Goal: Information Seeking & Learning: Learn about a topic

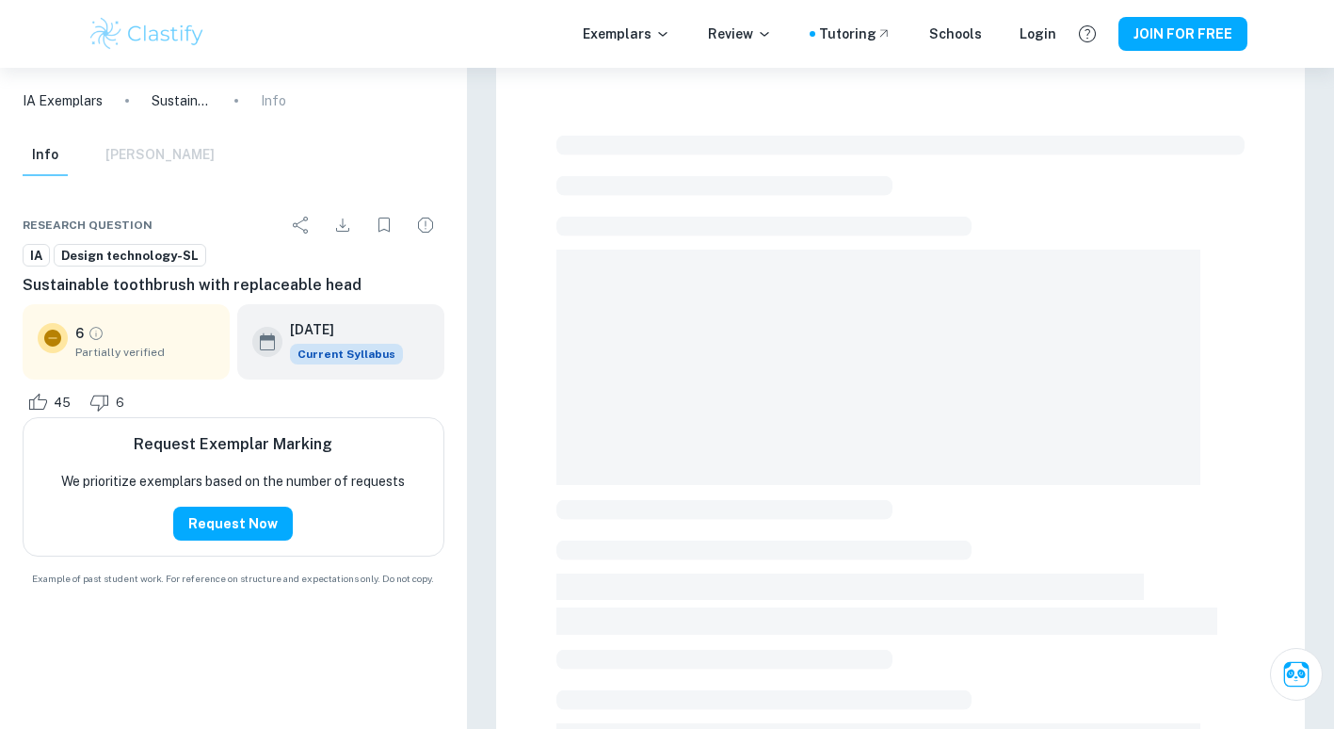
scroll to position [503, 0]
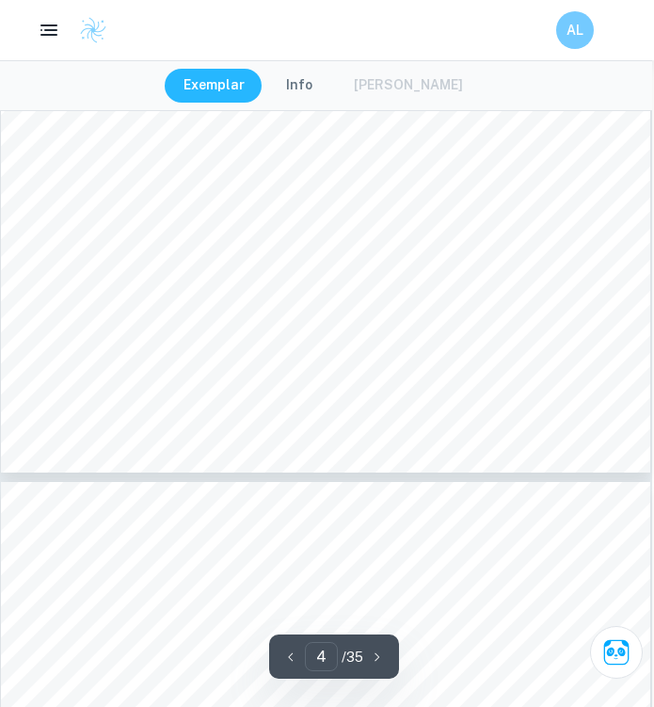
scroll to position [3591, 2]
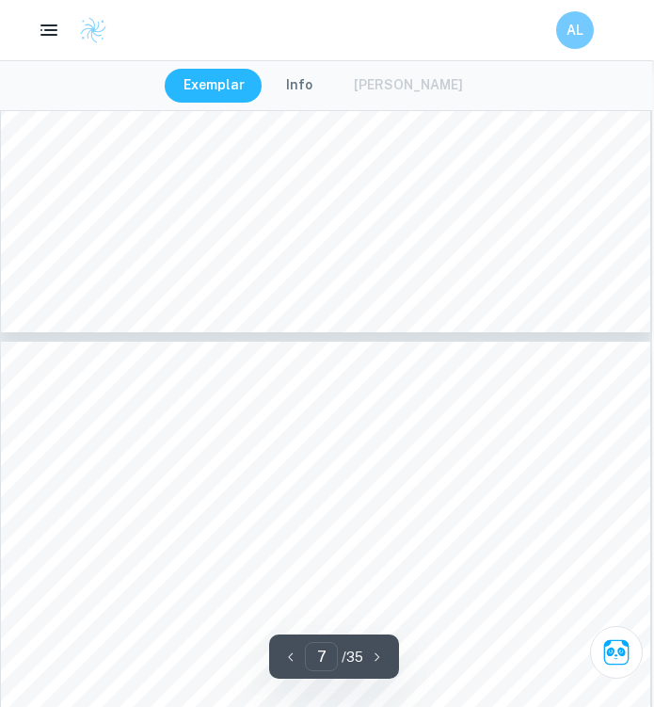
type input "6"
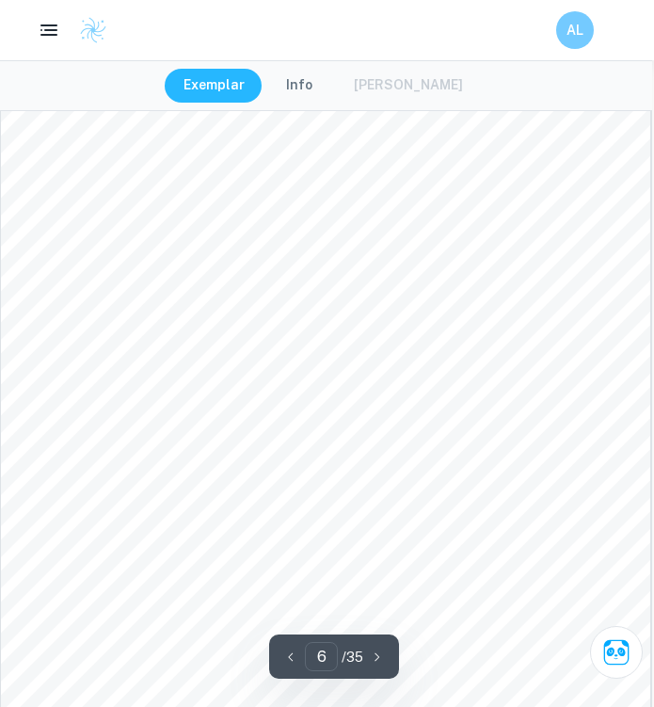
scroll to position [4983, 2]
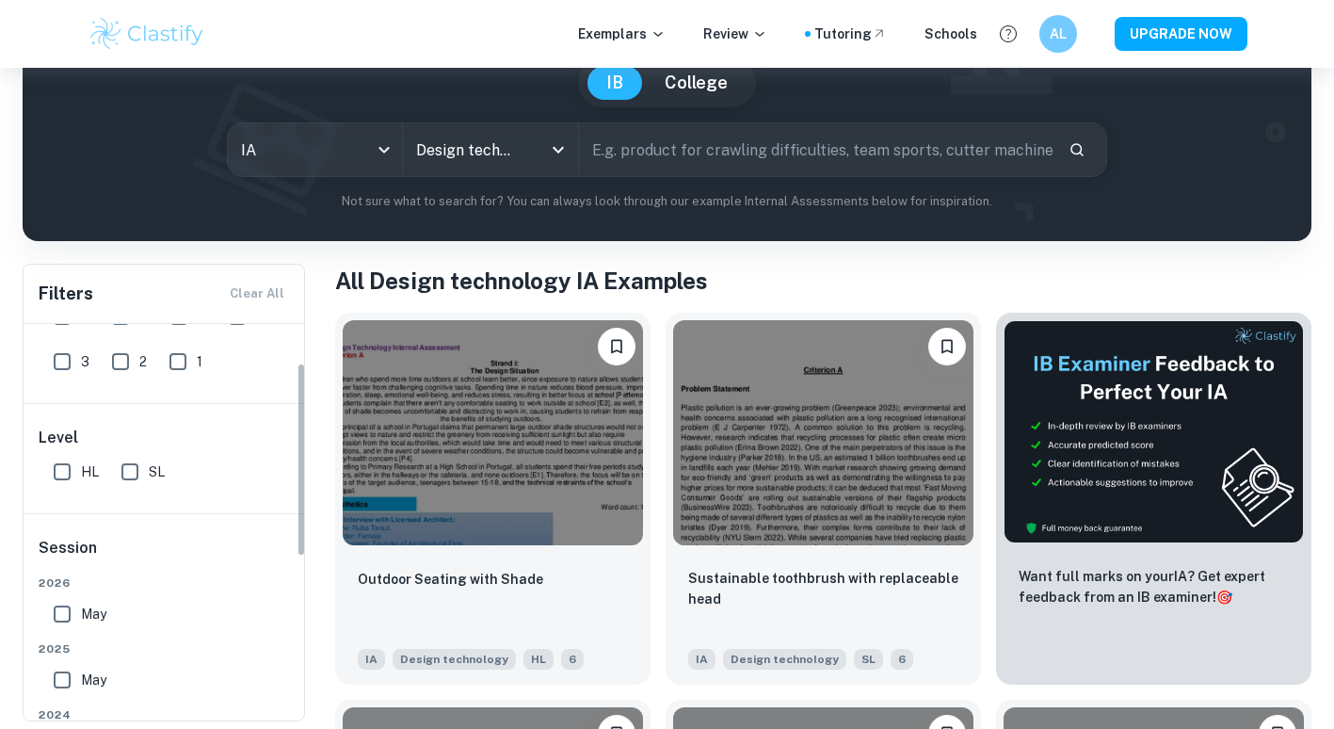
scroll to position [80, 0]
click at [130, 469] on input "SL" at bounding box center [130, 467] width 38 height 38
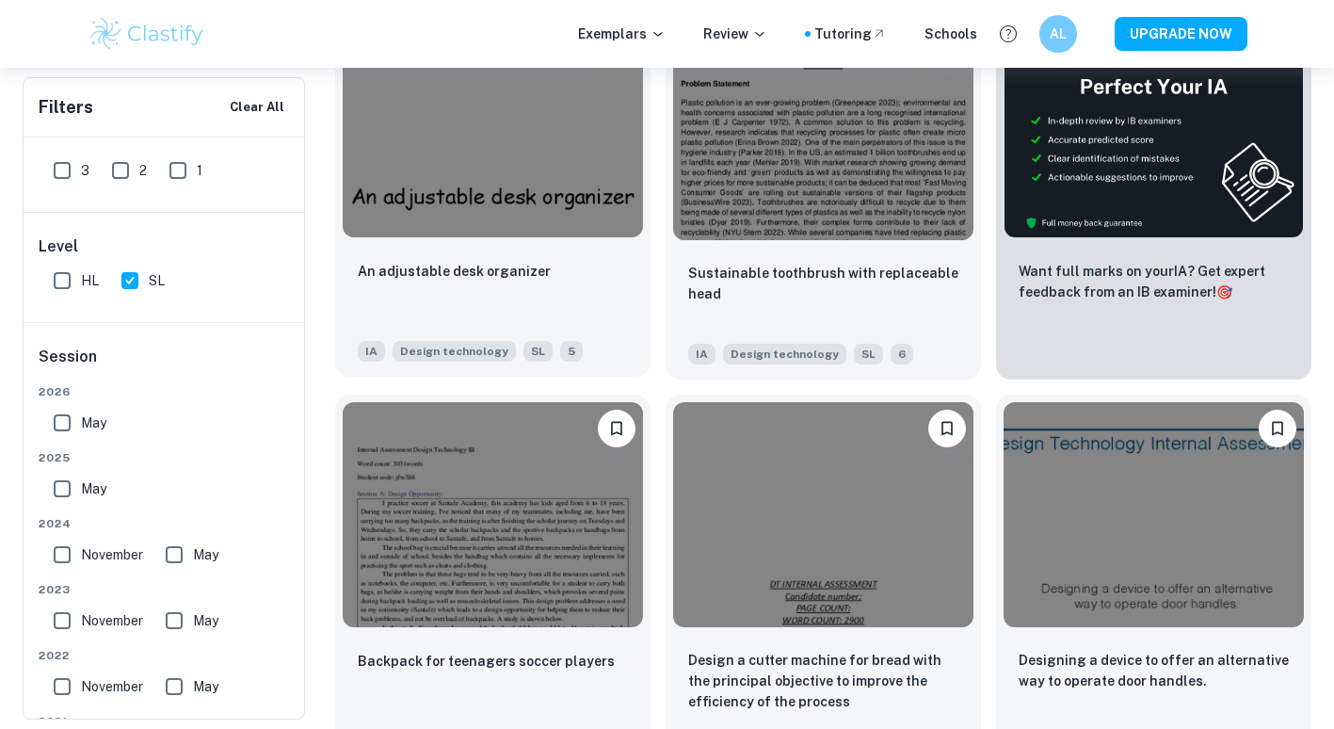
scroll to position [534, 0]
click at [127, 280] on input "SL" at bounding box center [130, 281] width 38 height 38
checkbox input "false"
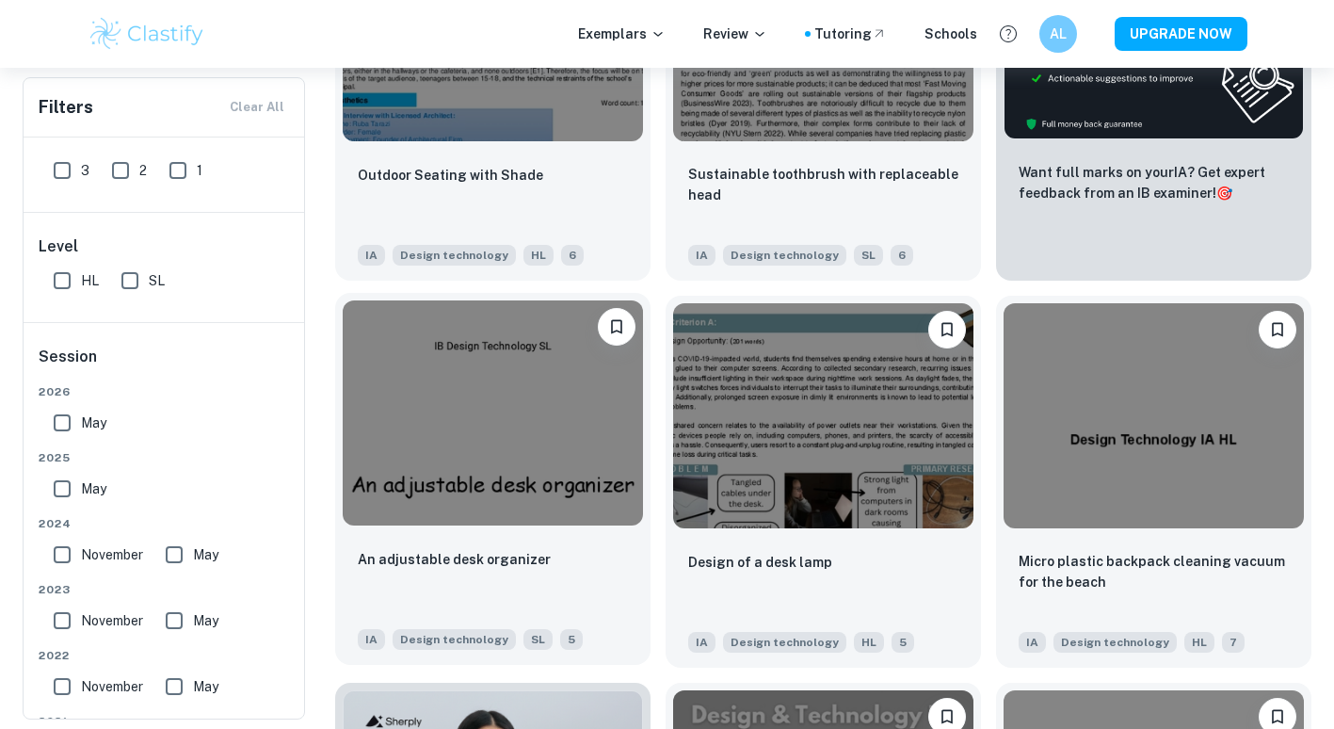
scroll to position [586, 0]
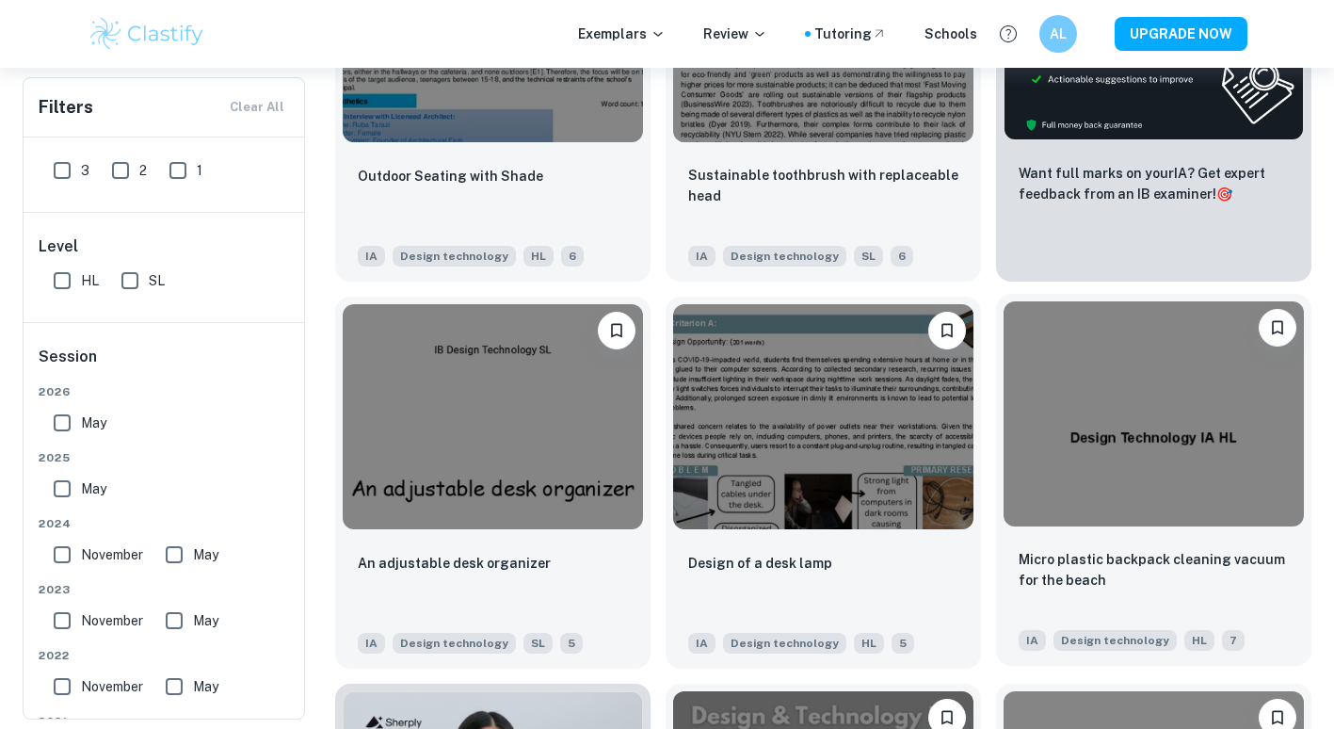
click at [1187, 422] on img at bounding box center [1154, 413] width 300 height 225
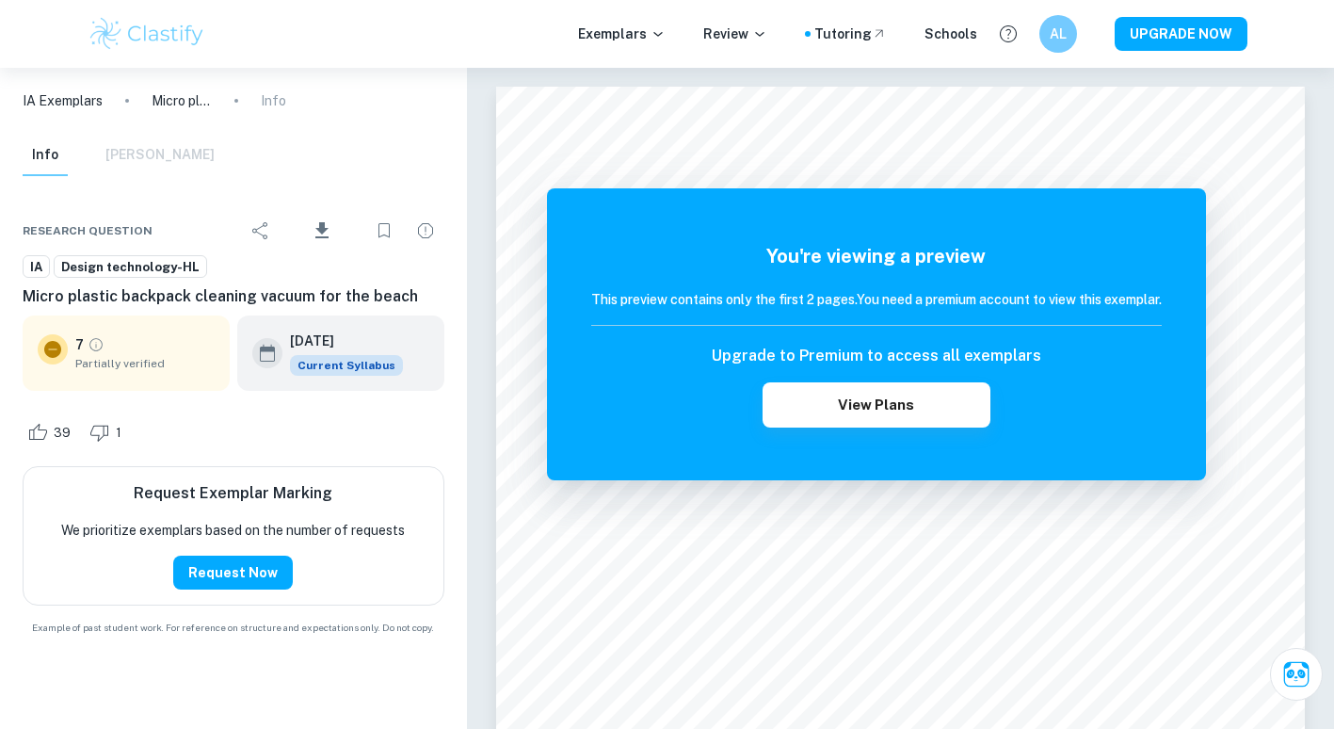
click at [147, 275] on span "Design technology-HL" at bounding box center [131, 267] width 152 height 19
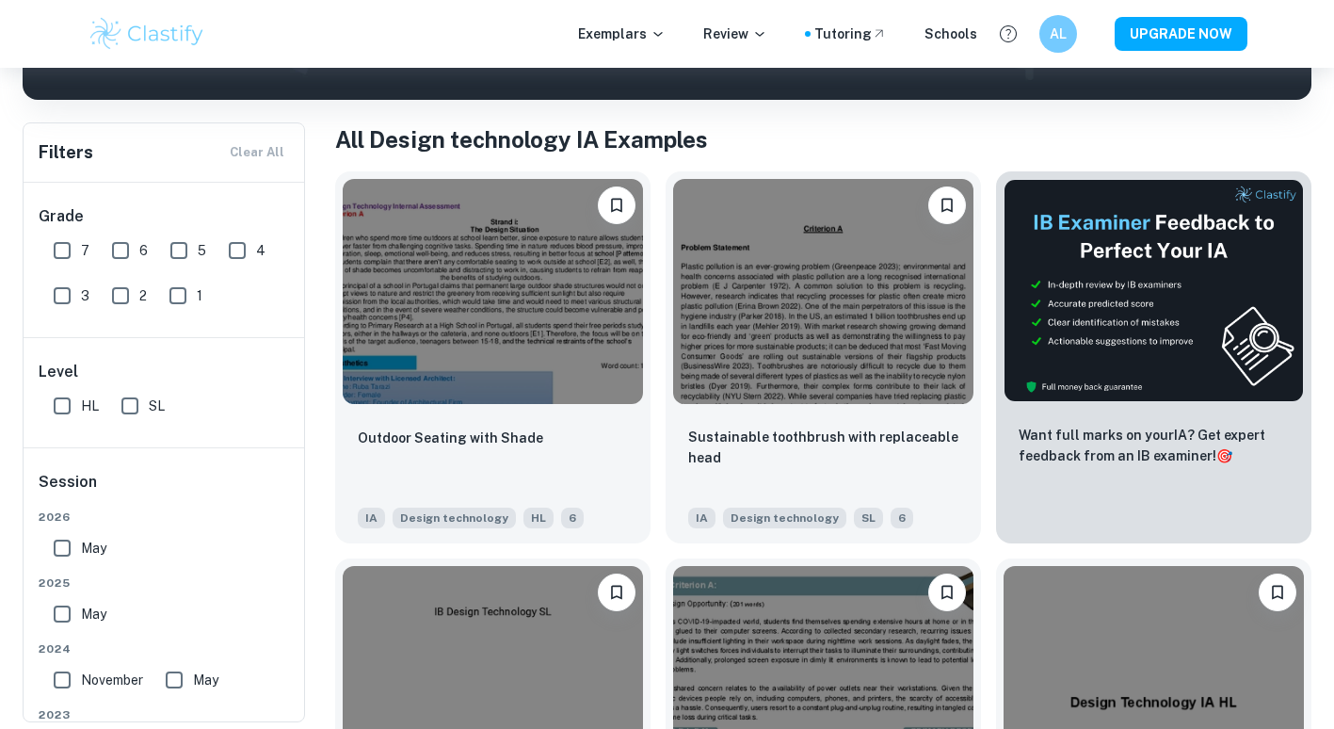
scroll to position [322, 0]
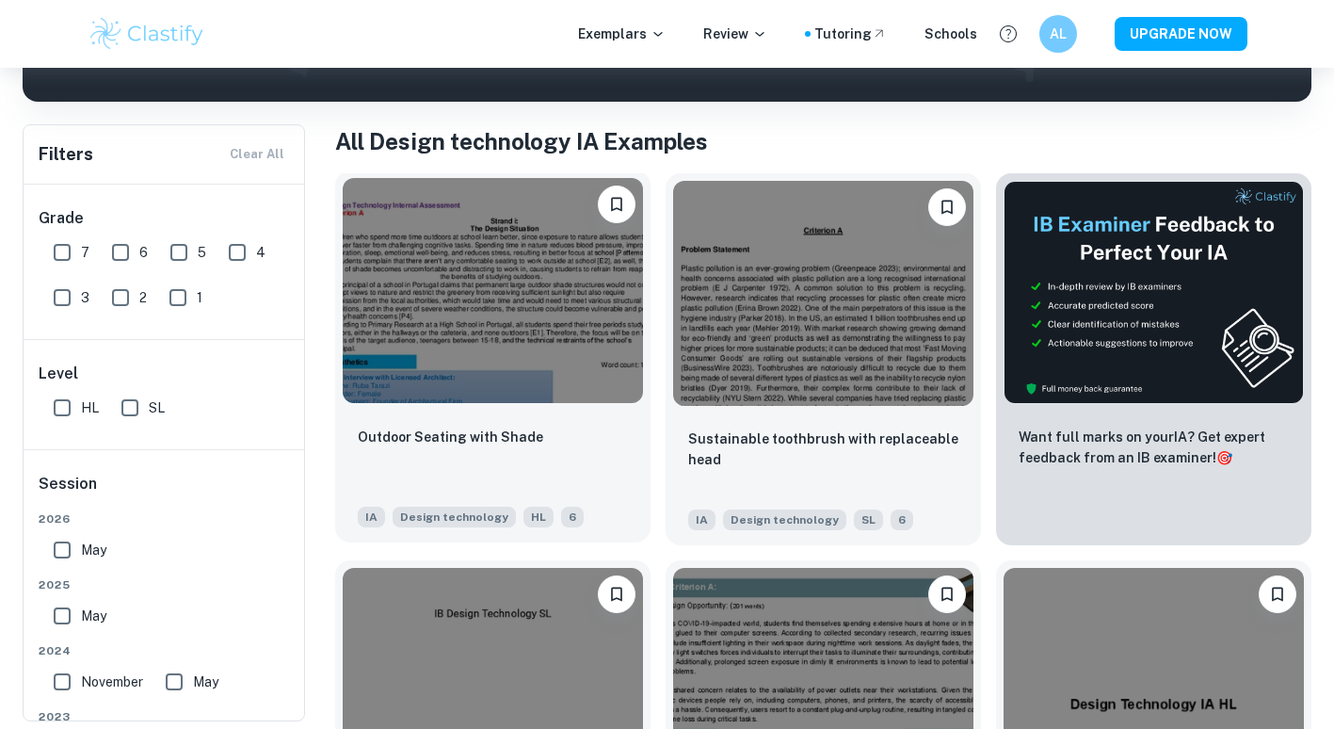
click at [522, 393] on img at bounding box center [493, 290] width 300 height 225
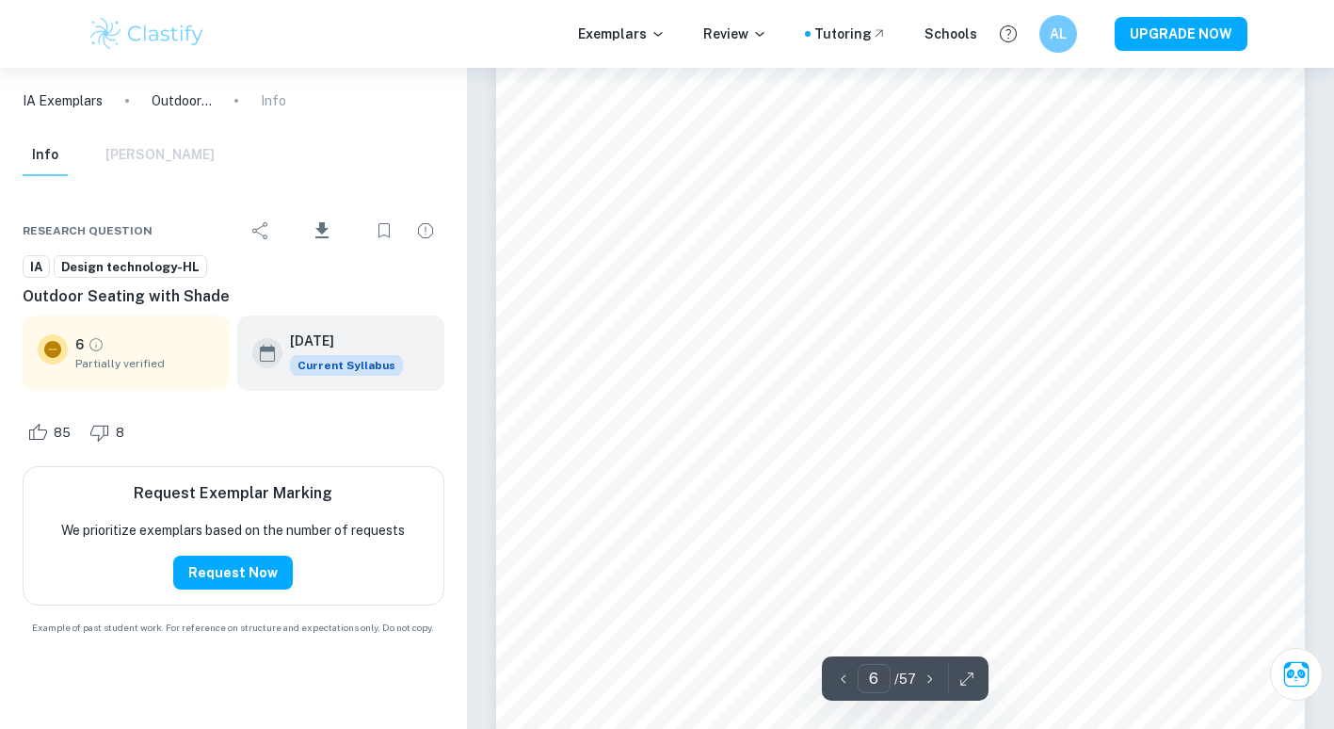
scroll to position [6321, 0]
type input "5"
click at [148, 265] on span "Design technology-HL" at bounding box center [131, 267] width 152 height 19
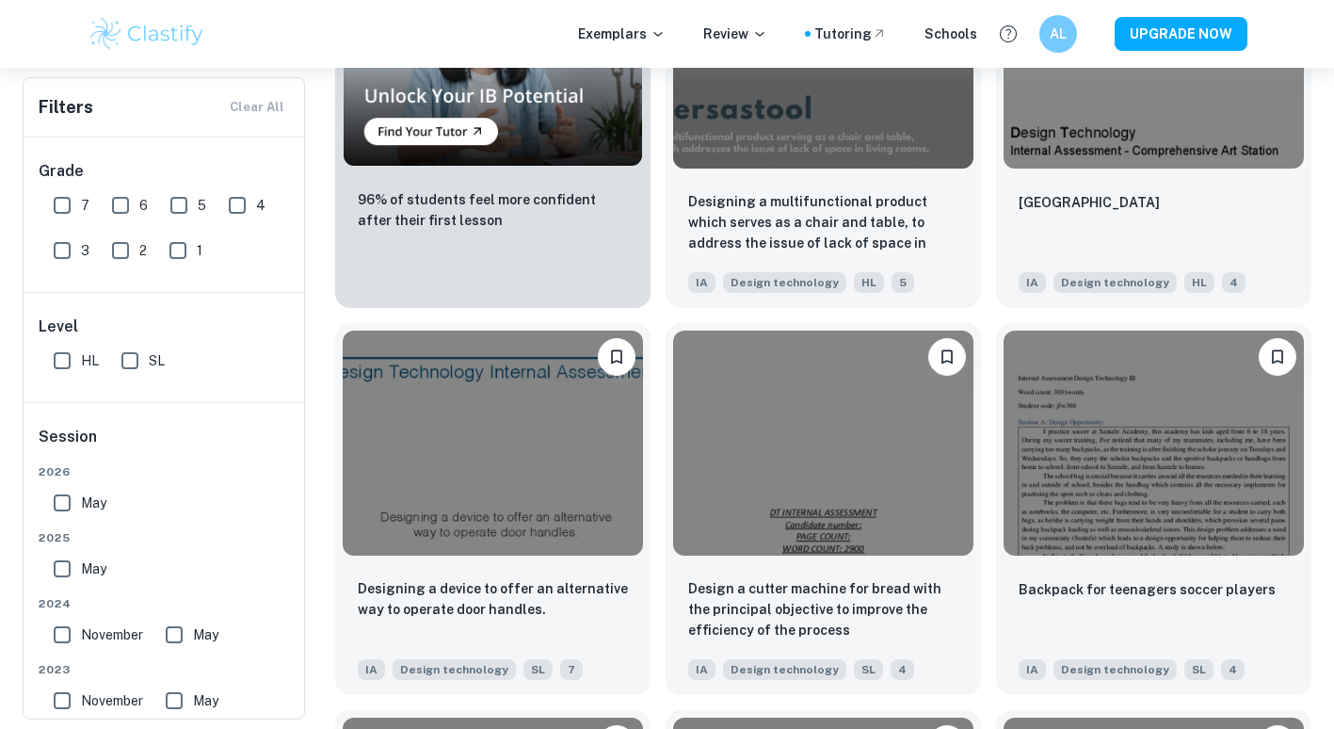
scroll to position [1339, 0]
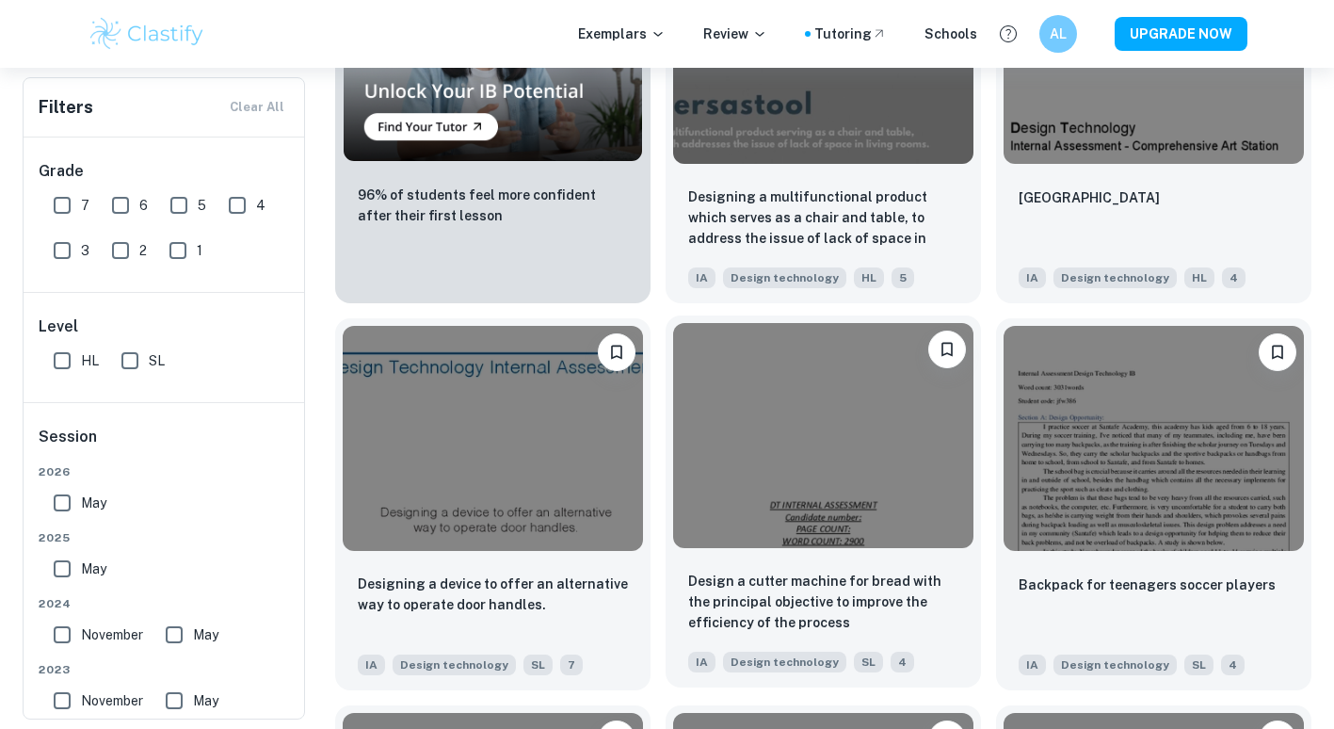
click at [798, 515] on img at bounding box center [823, 435] width 300 height 225
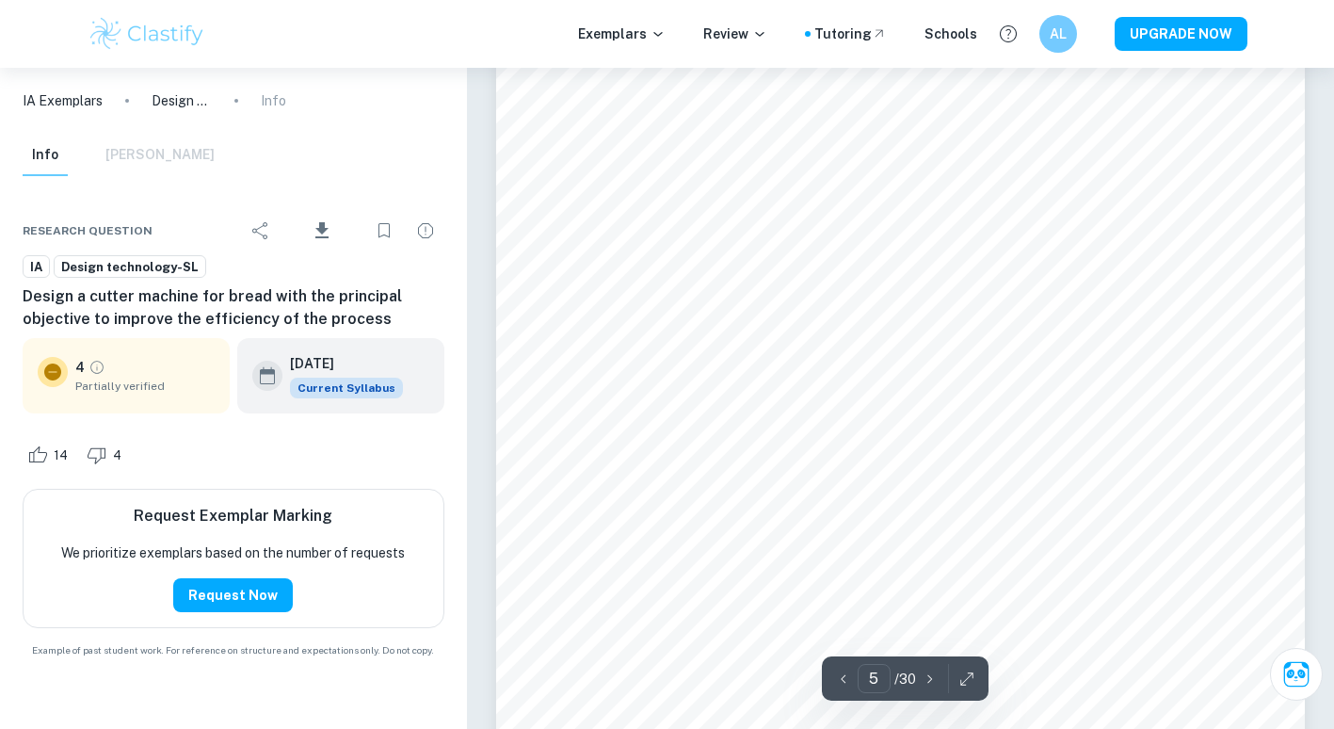
scroll to position [4858, 0]
type input "6"
click at [143, 268] on span "Design technology-SL" at bounding box center [130, 267] width 151 height 19
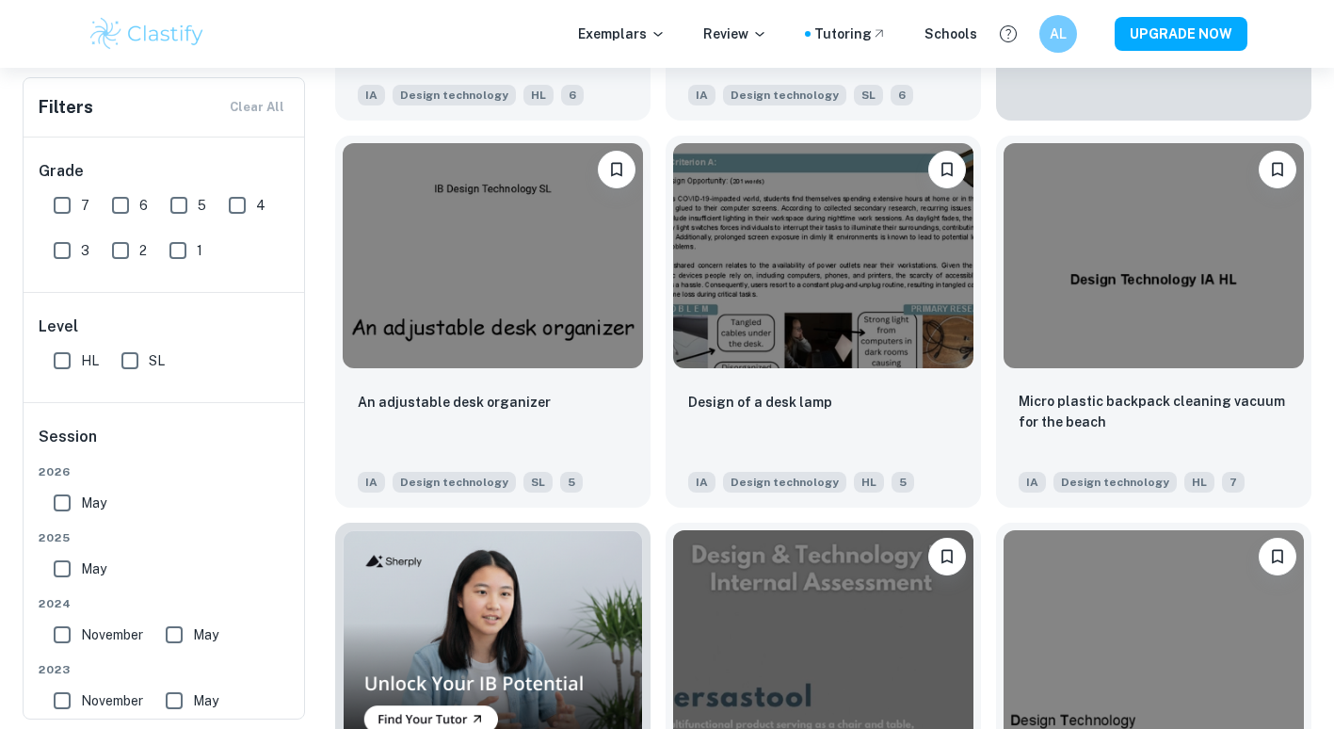
scroll to position [777, 0]
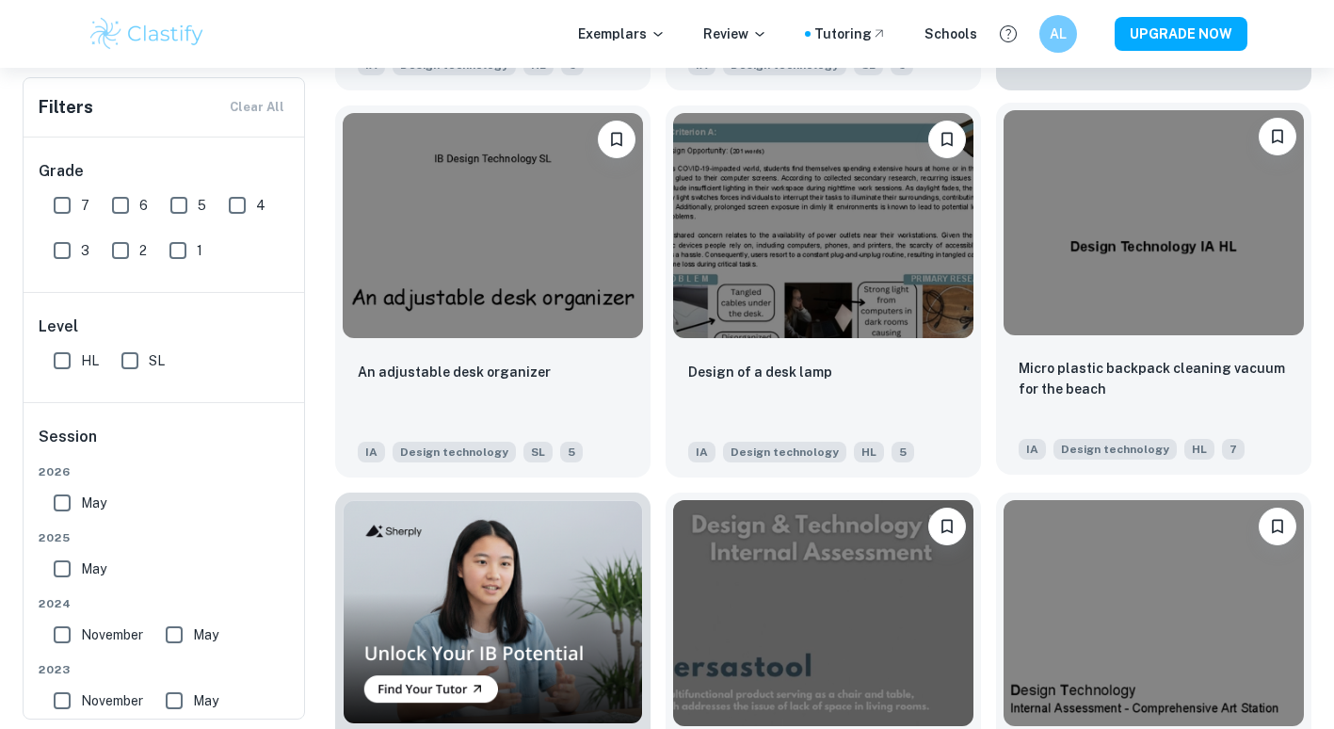
click at [1106, 283] on img at bounding box center [1154, 222] width 300 height 225
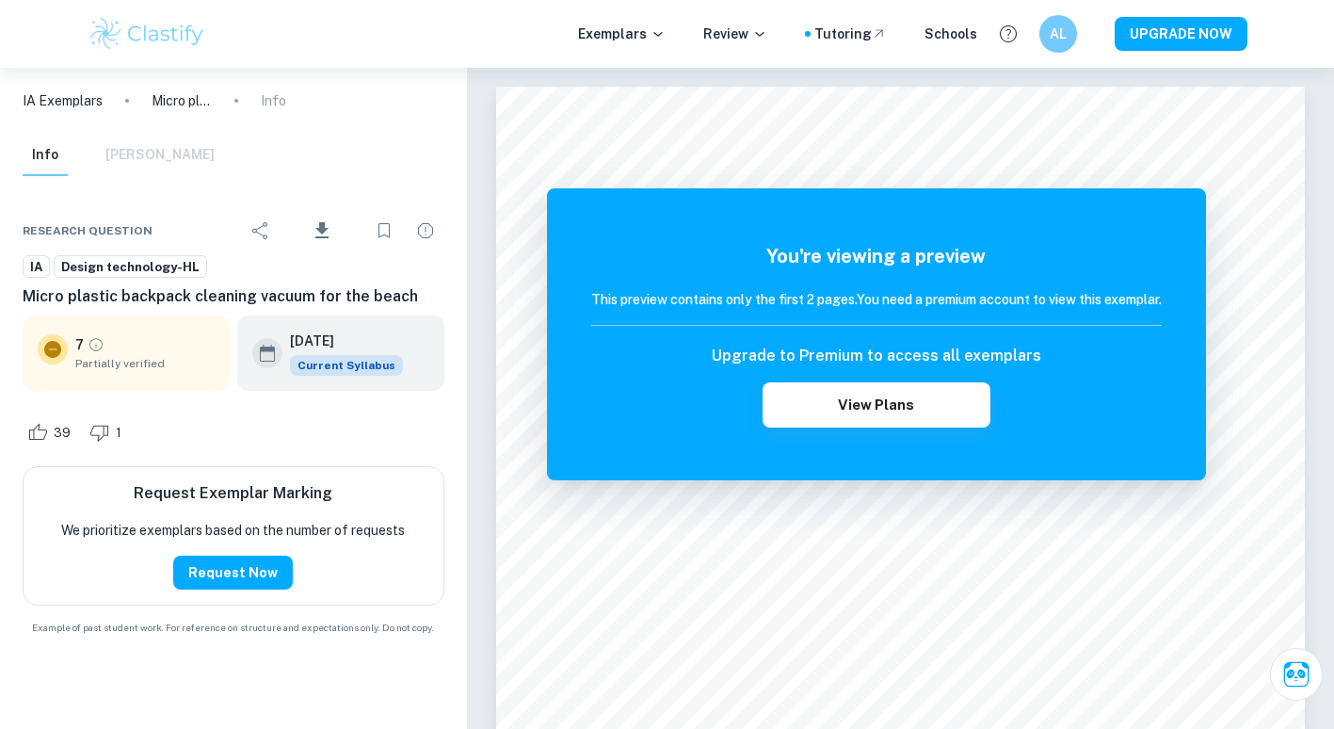
click at [144, 261] on span "Design technology-HL" at bounding box center [131, 267] width 152 height 19
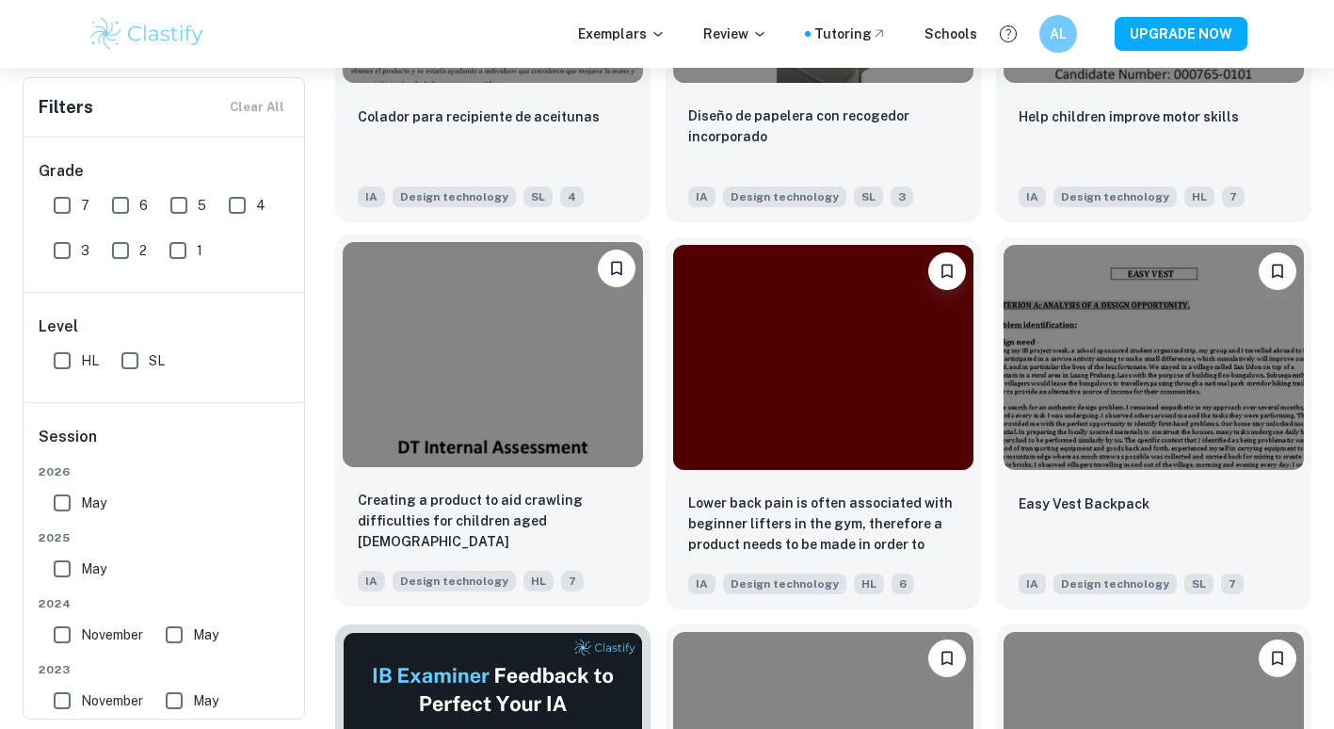
scroll to position [2194, 0]
click at [481, 467] on div at bounding box center [492, 353] width 315 height 240
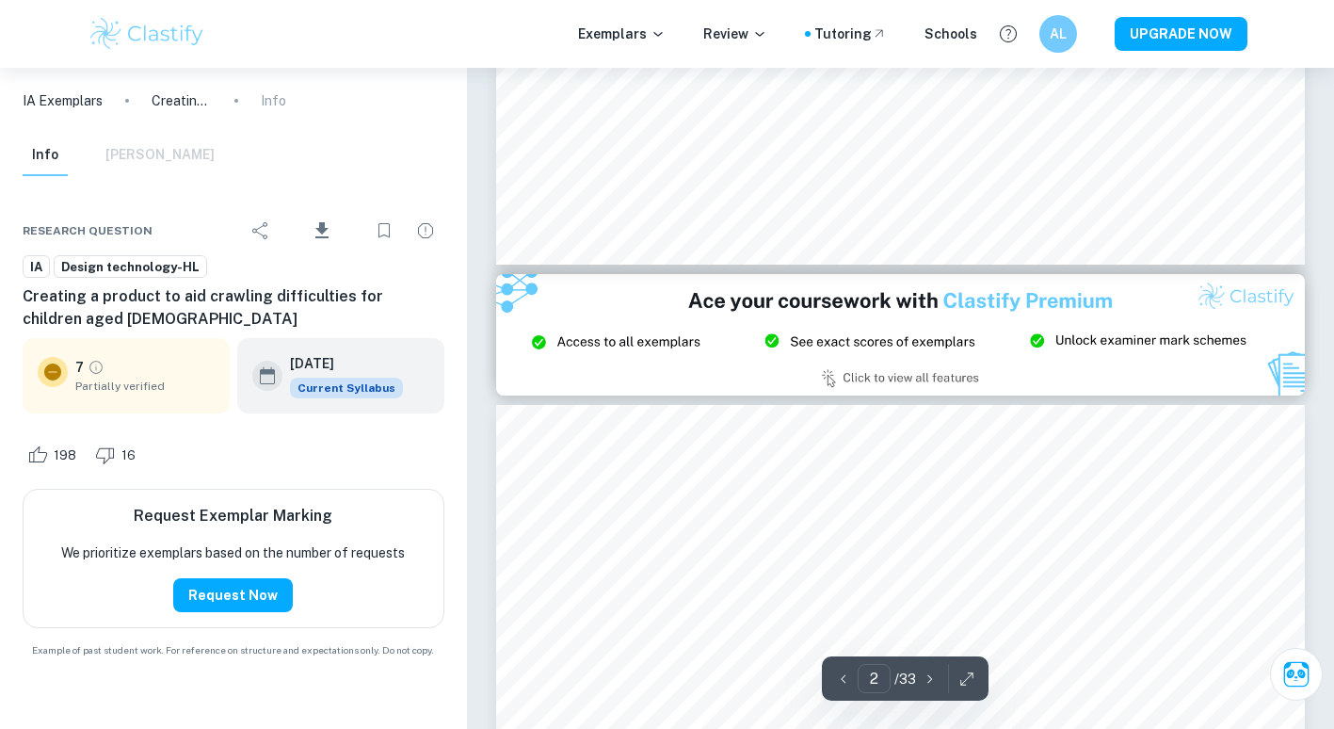
scroll to position [2298, 0]
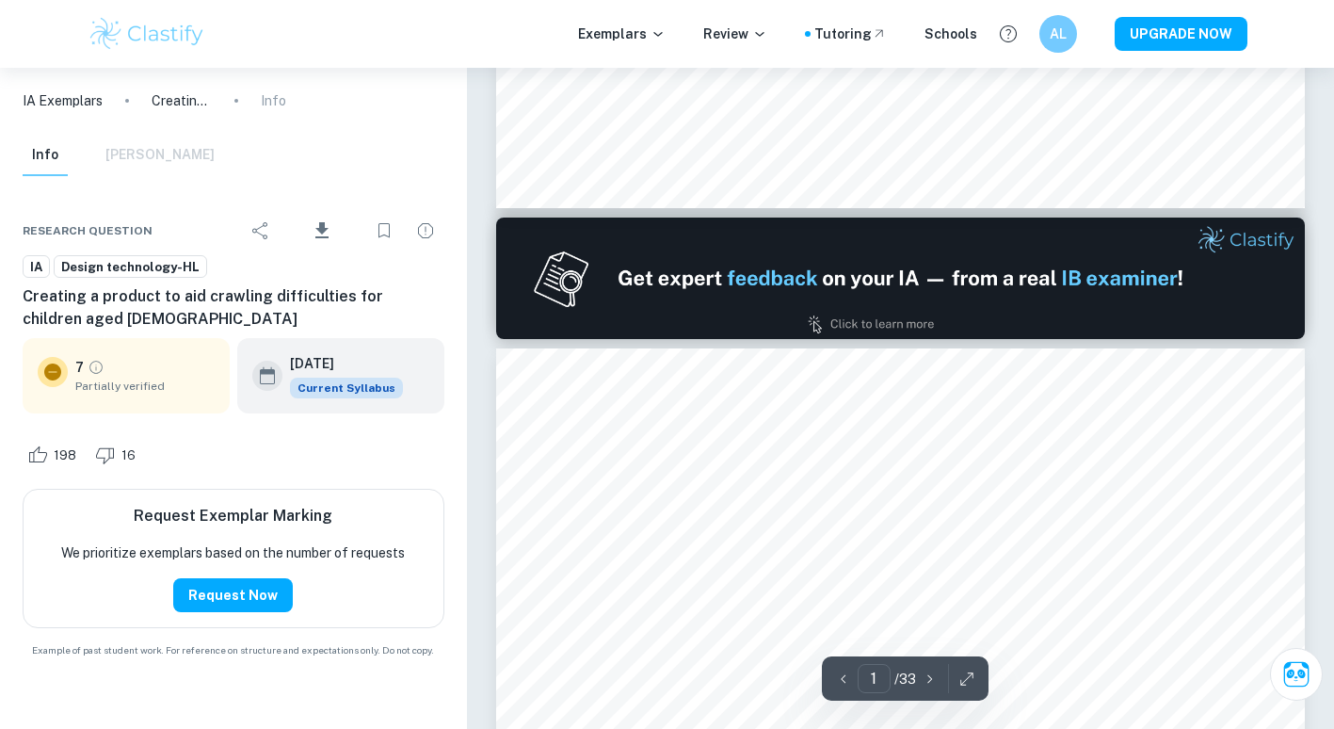
type input "2"
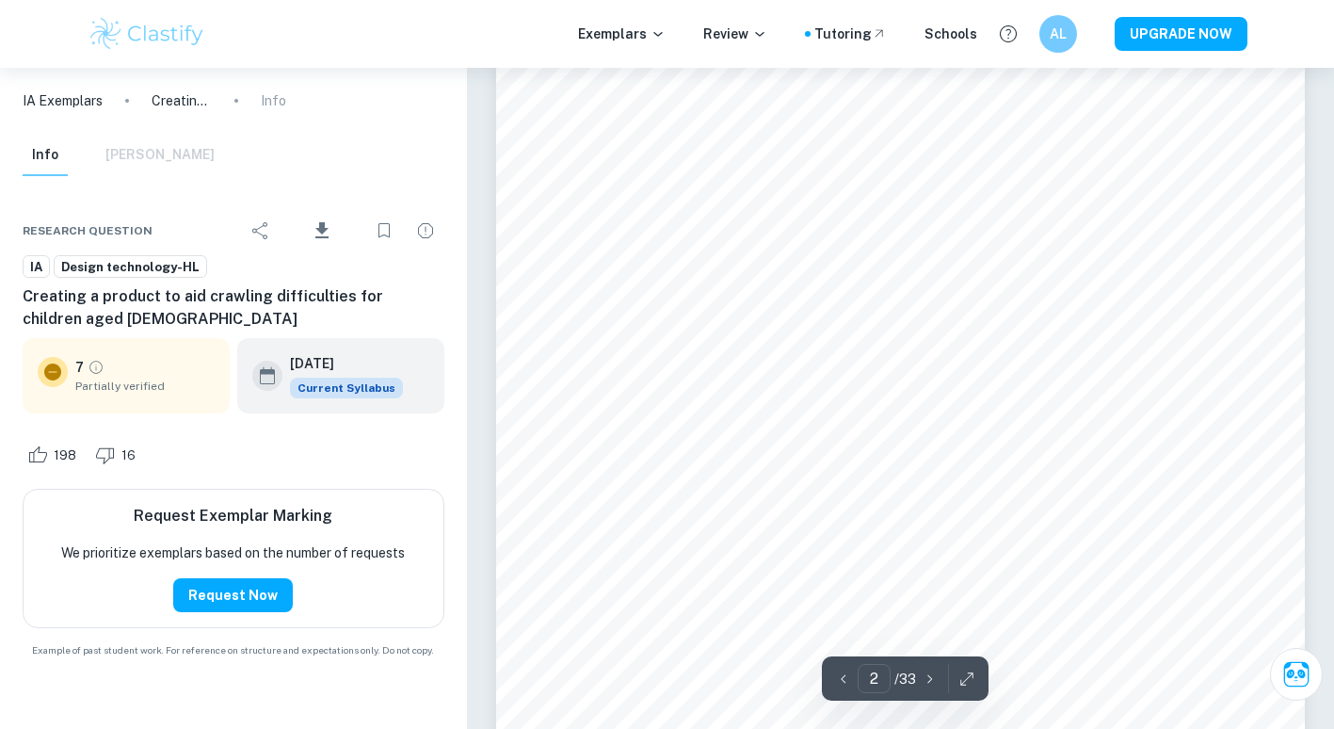
scroll to position [1594, 0]
click at [140, 265] on span "Design technology-HL" at bounding box center [131, 267] width 152 height 19
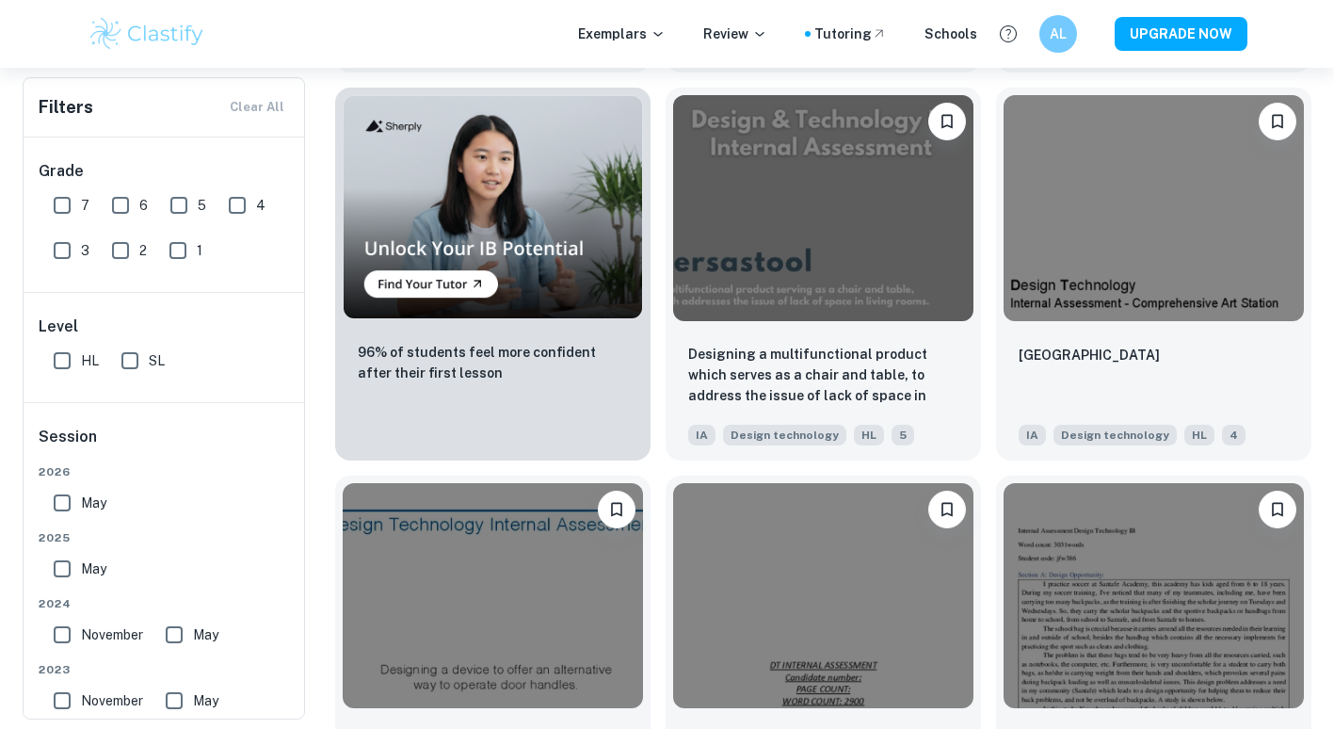
scroll to position [1180, 0]
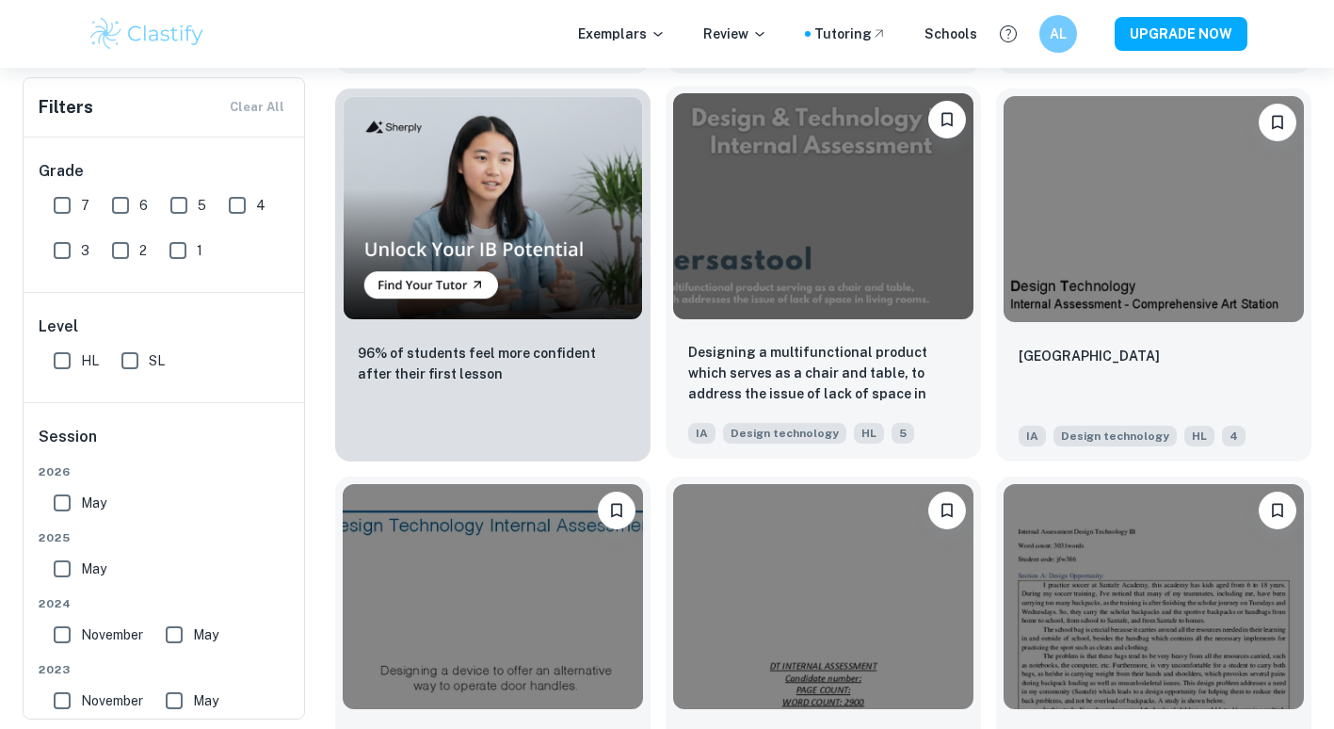
click at [744, 241] on img at bounding box center [823, 205] width 300 height 225
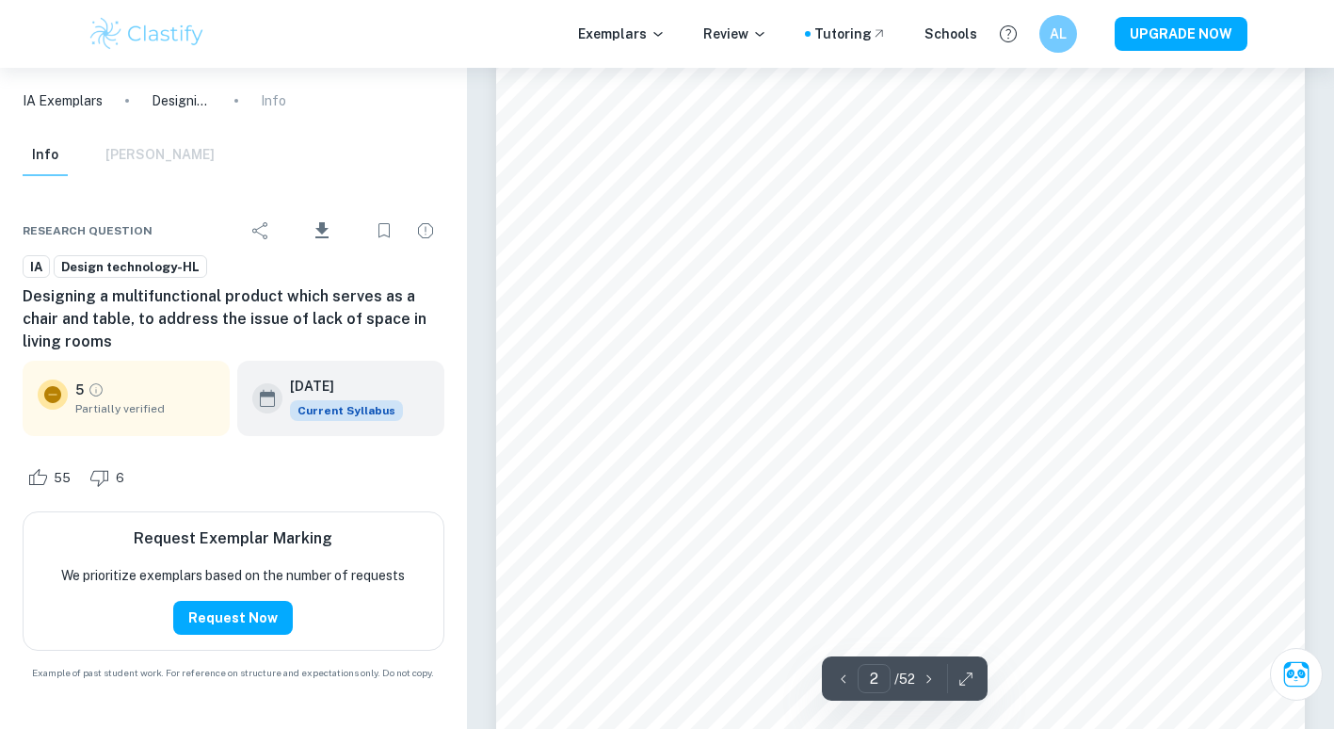
scroll to position [1383, 0]
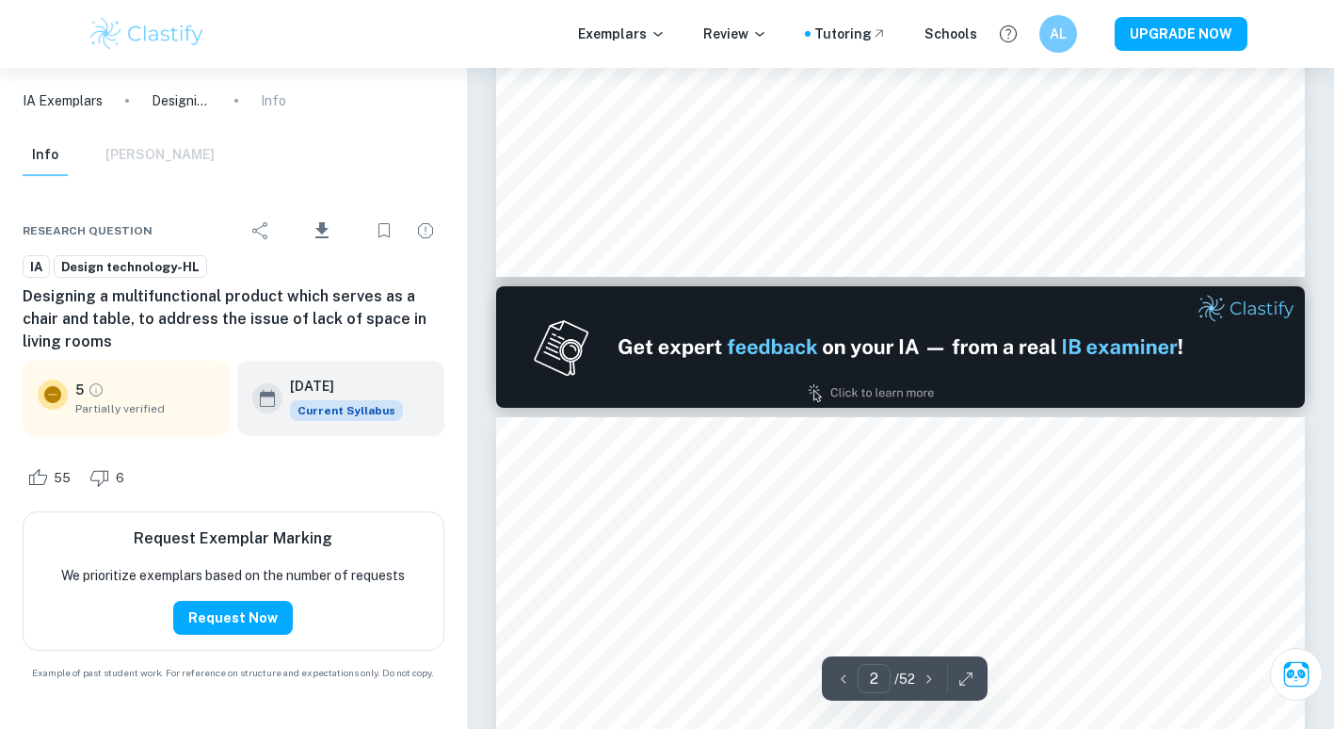
type input "1"
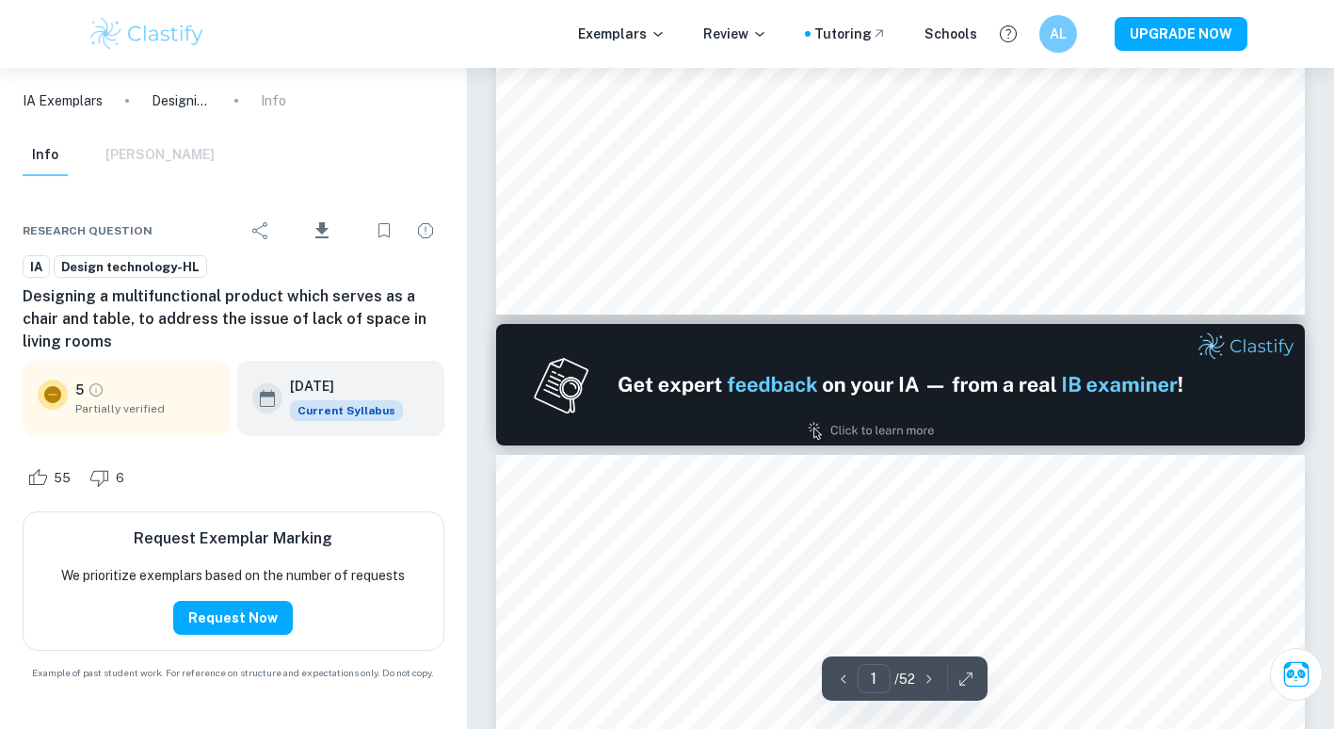
scroll to position [925, 0]
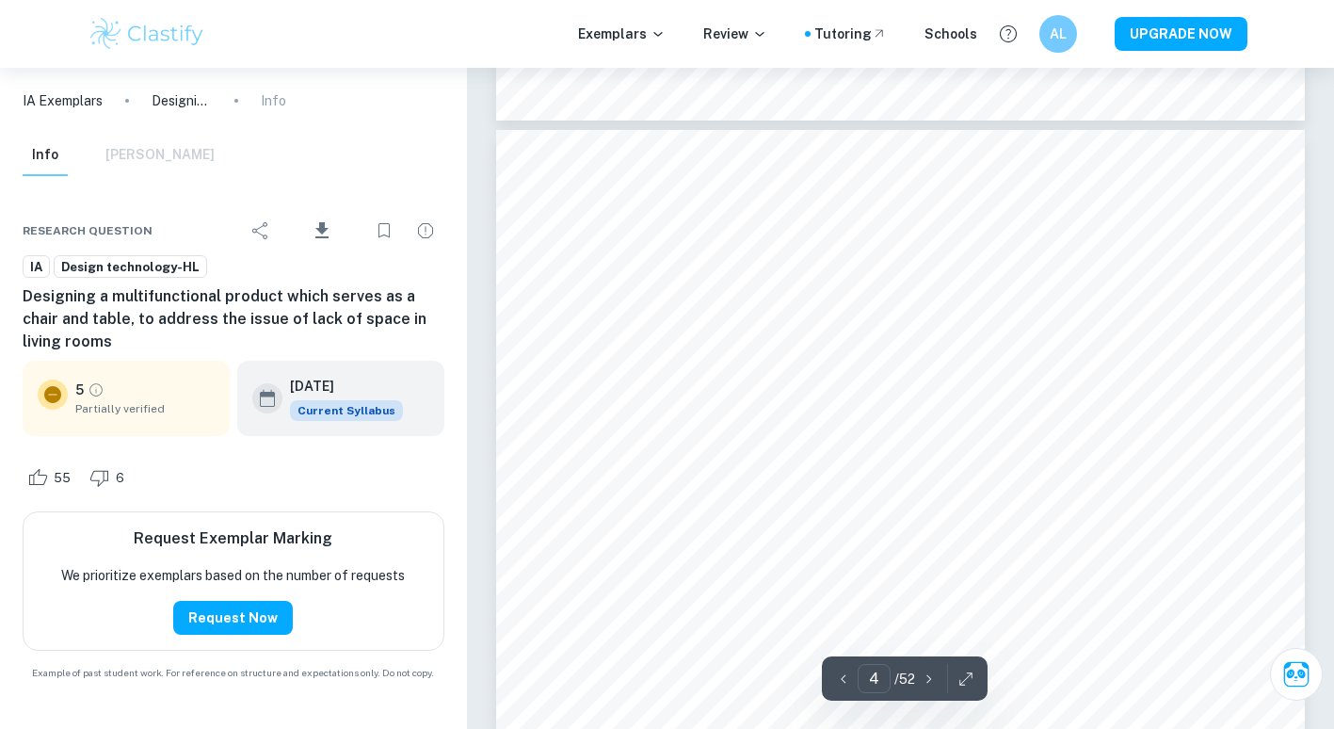
scroll to position [3680, 0]
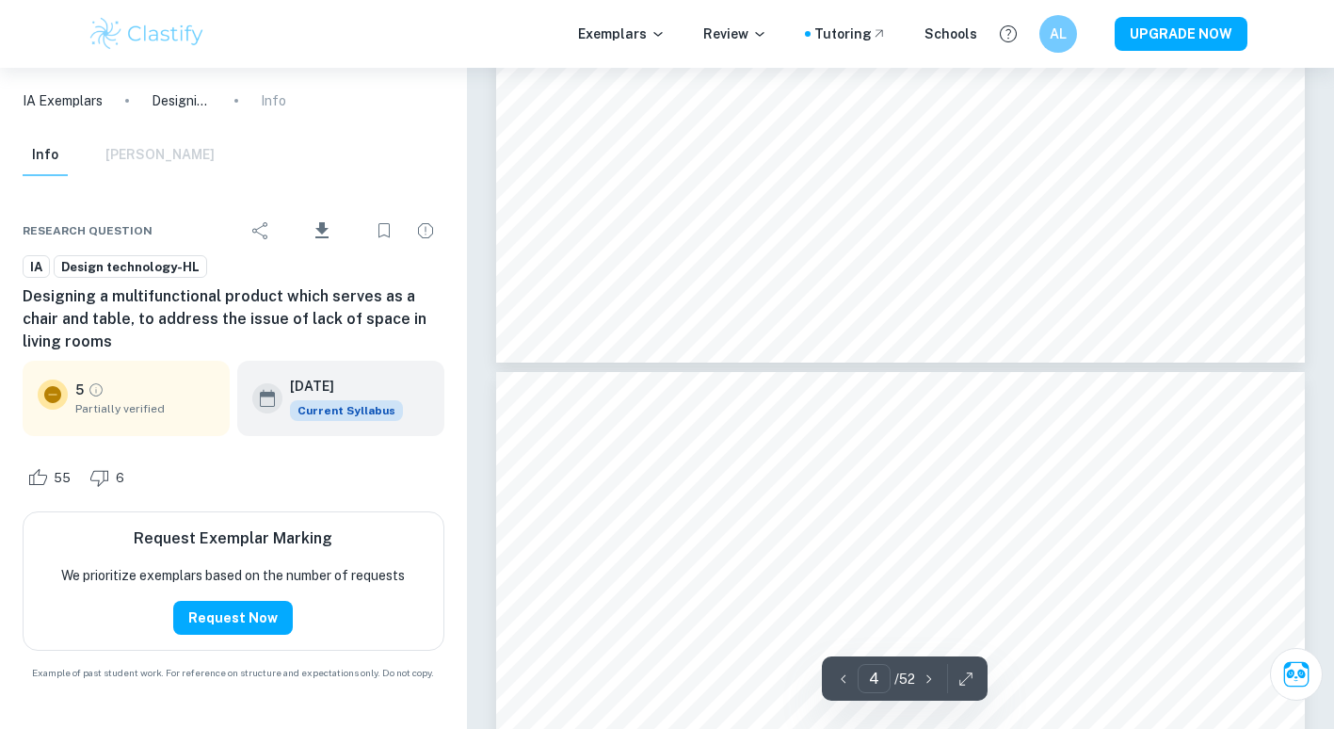
type input "5"
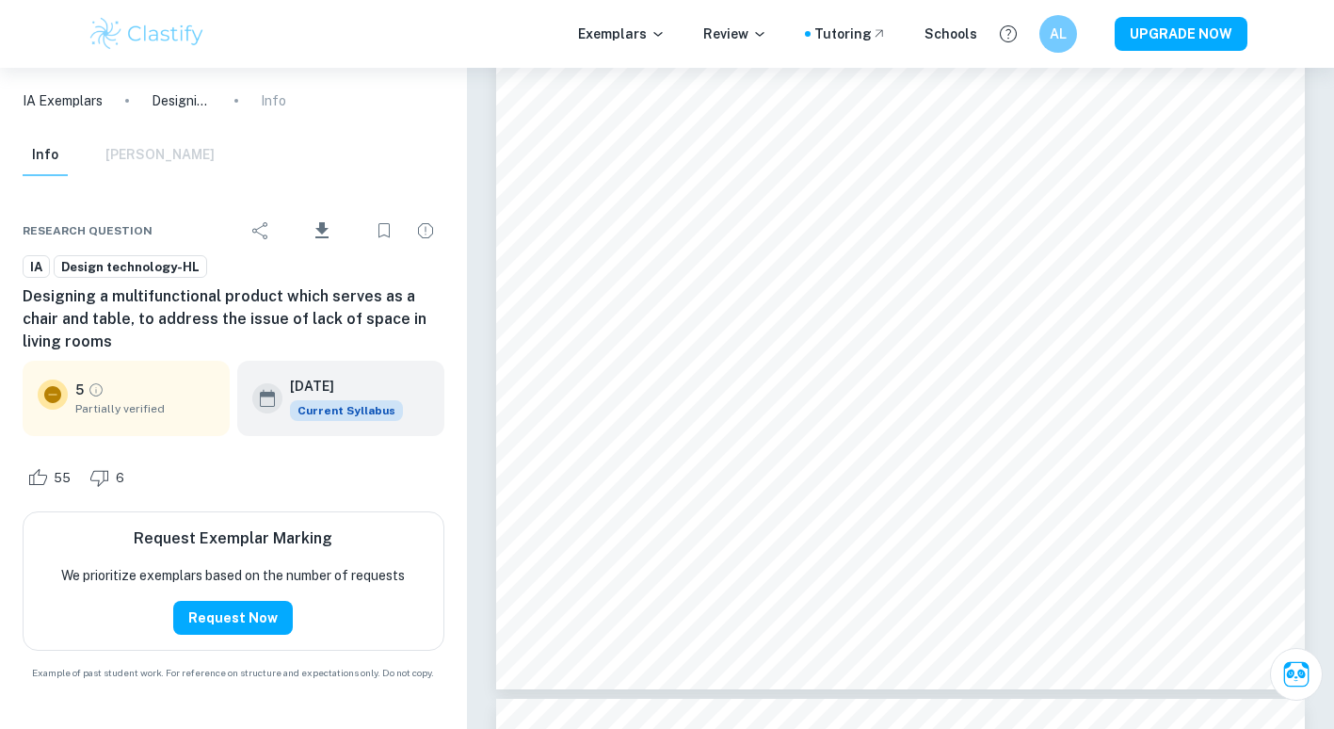
click at [89, 269] on span "Design technology-HL" at bounding box center [131, 267] width 152 height 19
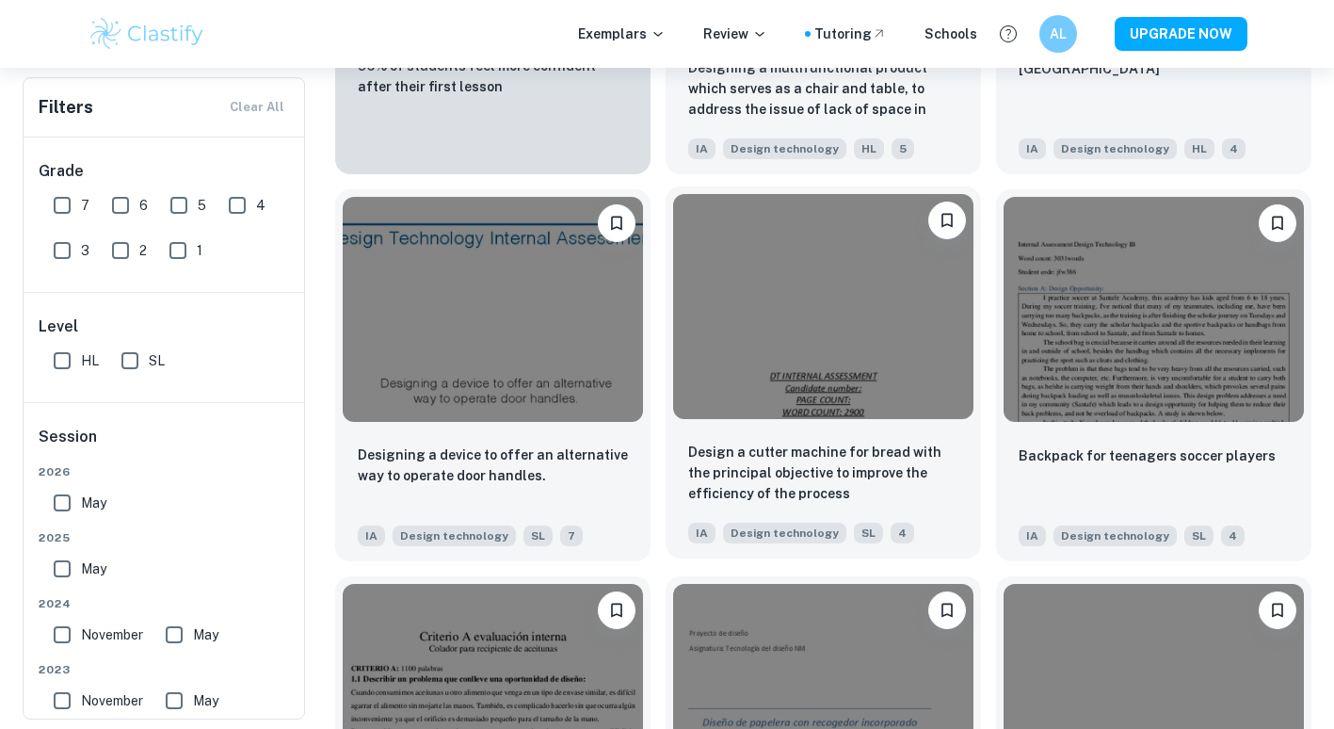
scroll to position [1471, 0]
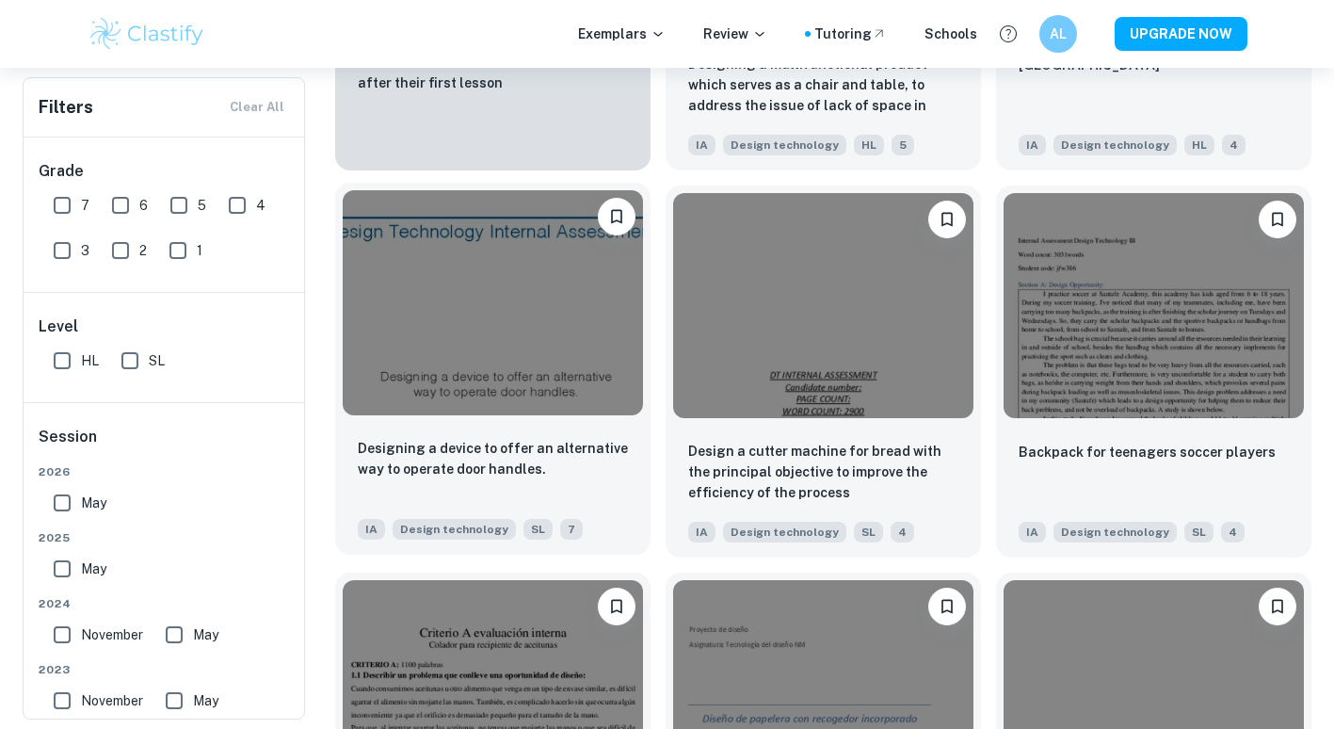
click at [562, 380] on img at bounding box center [493, 302] width 300 height 225
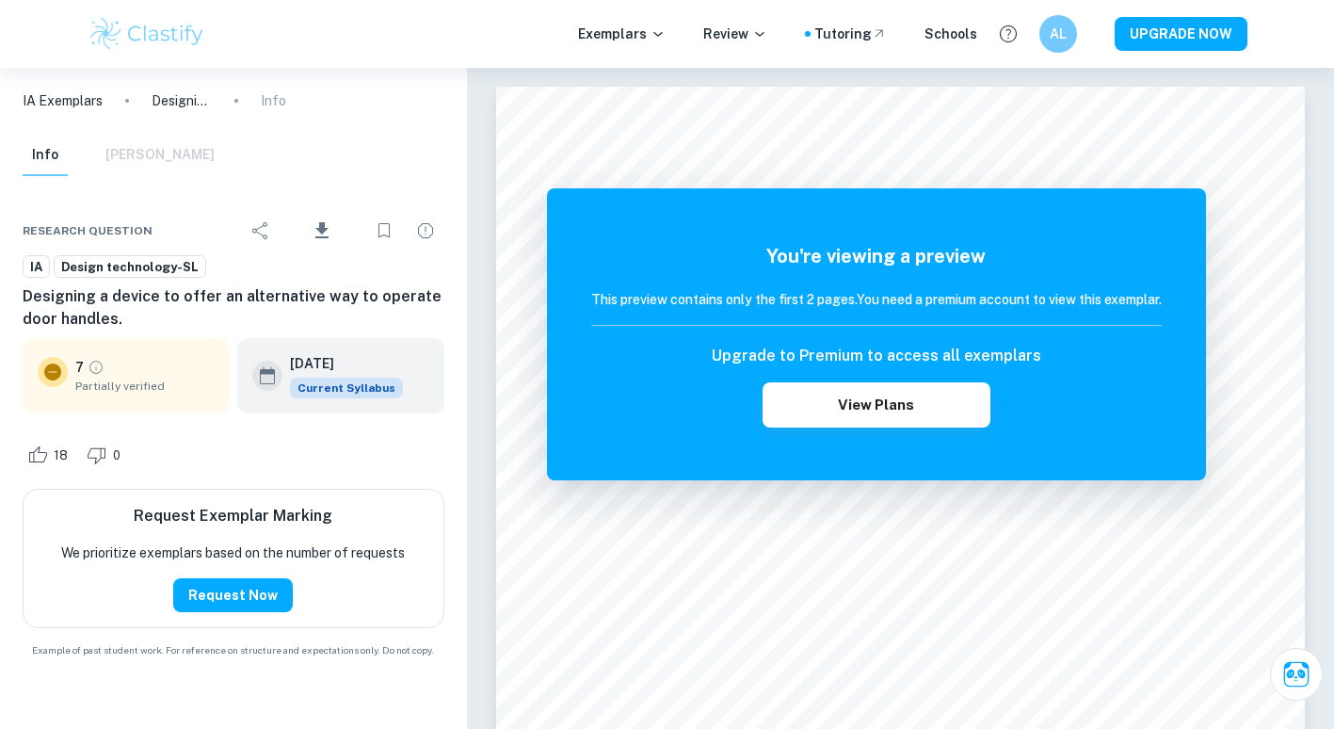
click at [137, 256] on div "Design technology-SL" at bounding box center [130, 266] width 153 height 23
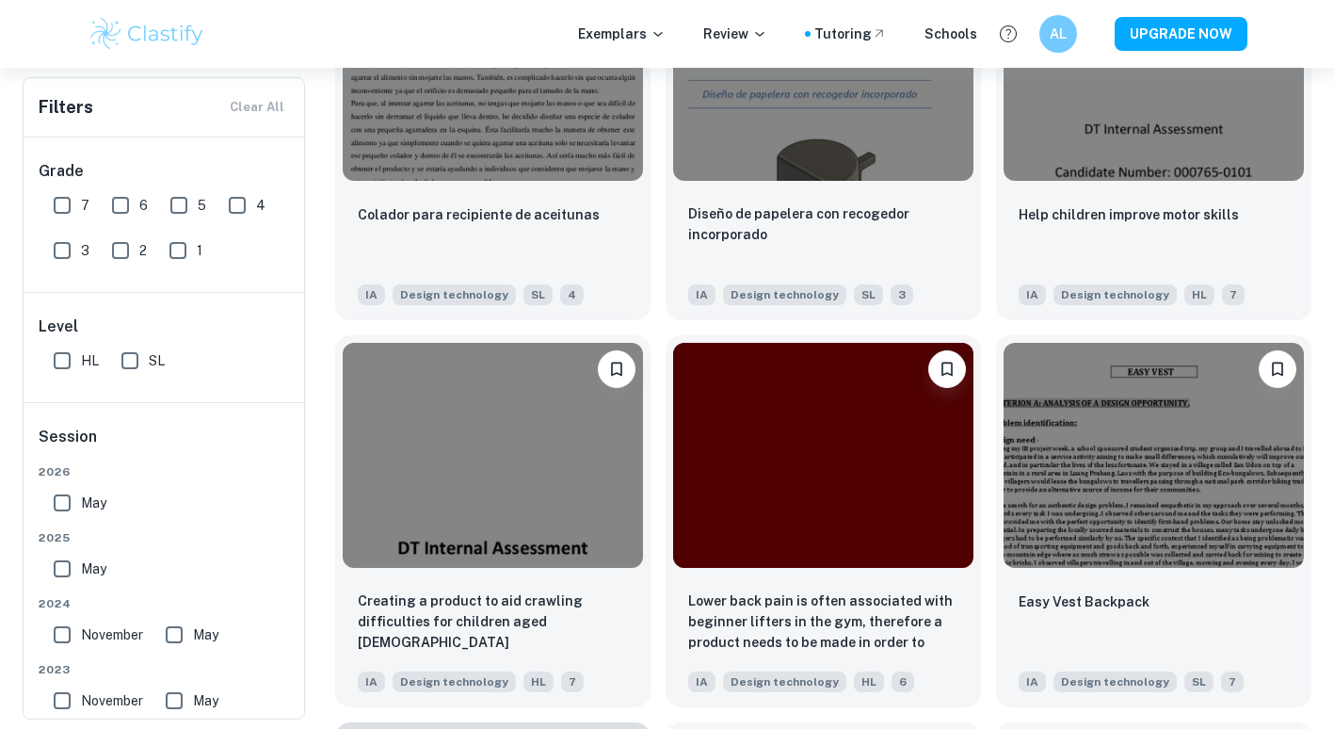
scroll to position [2096, 0]
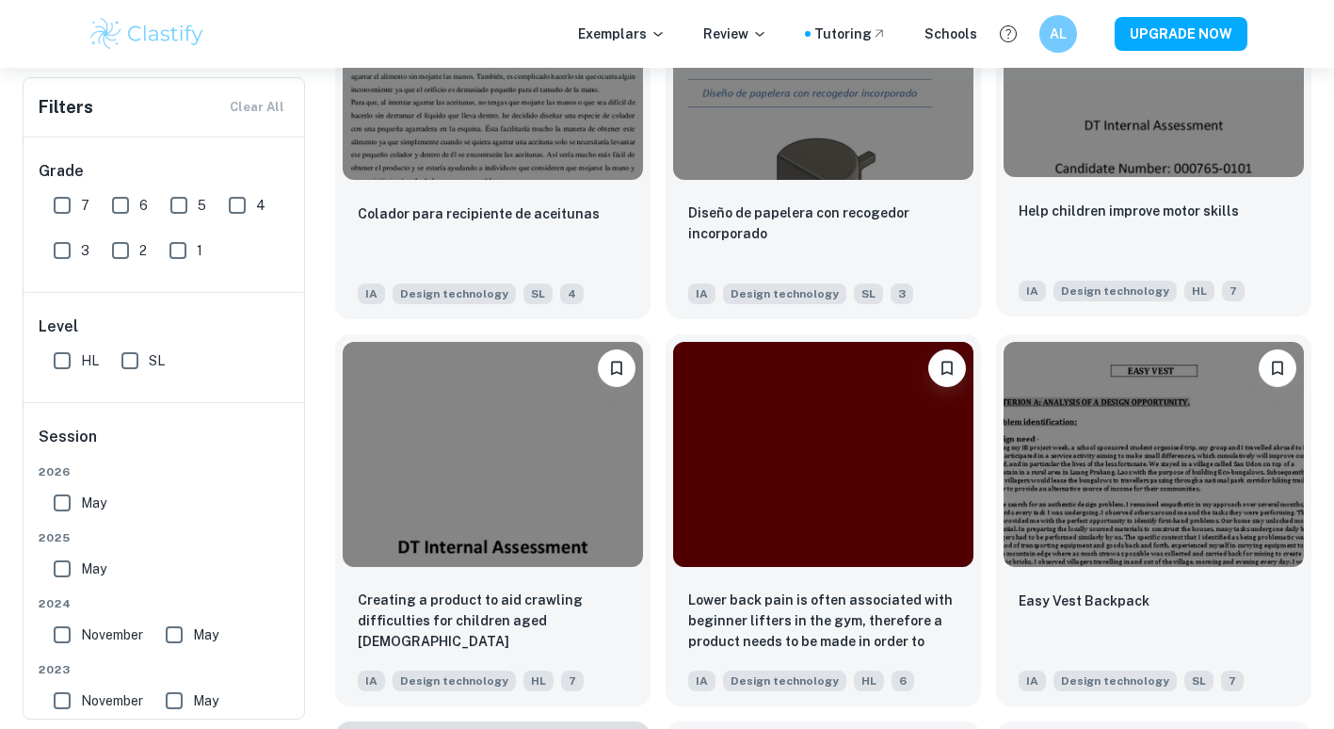
click at [1125, 165] on img at bounding box center [1154, 64] width 300 height 225
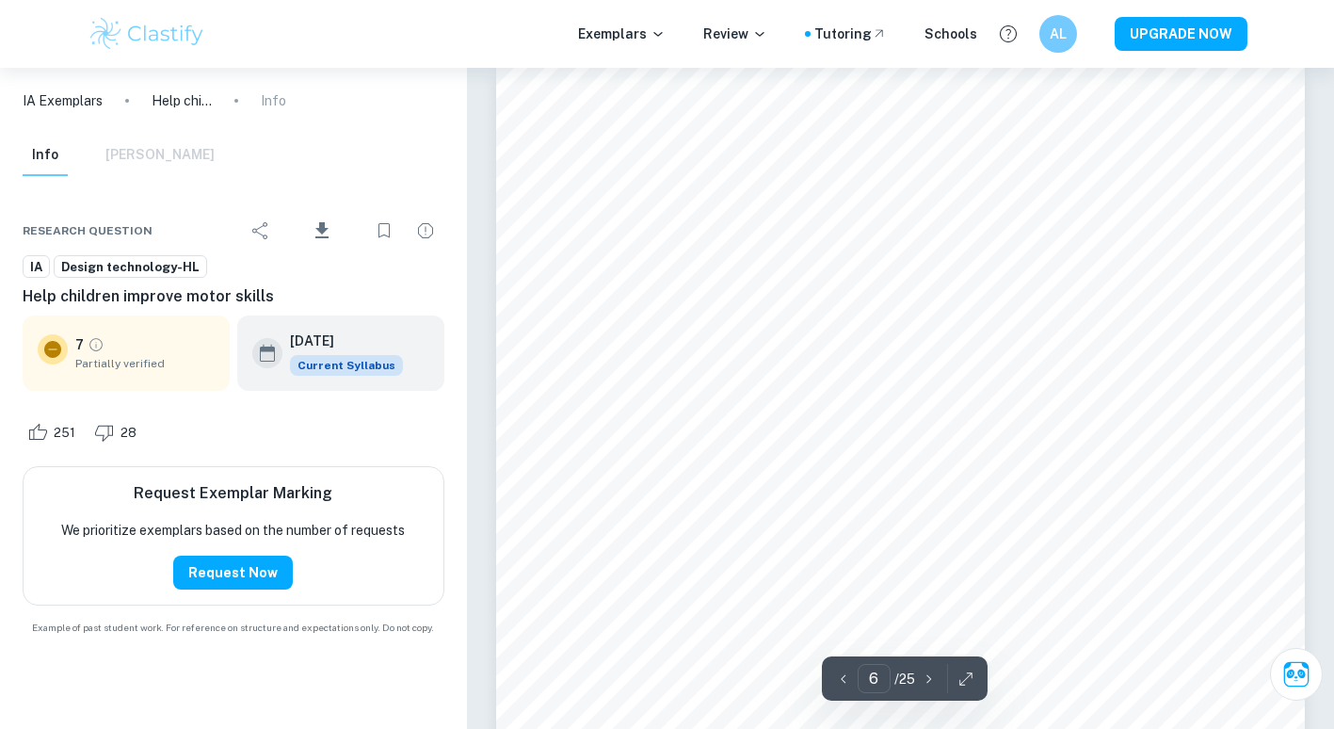
scroll to position [6177, 0]
type input "6"
